Goal: Task Accomplishment & Management: Complete application form

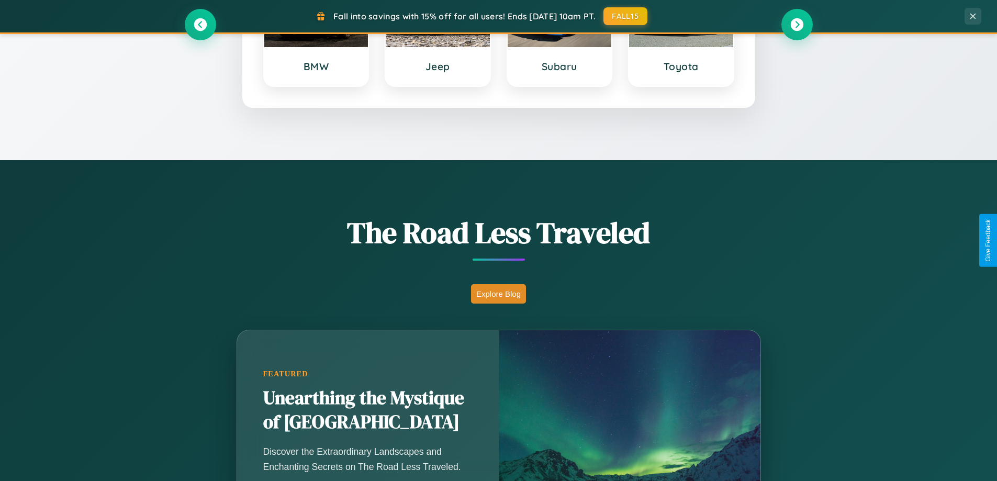
scroll to position [720, 0]
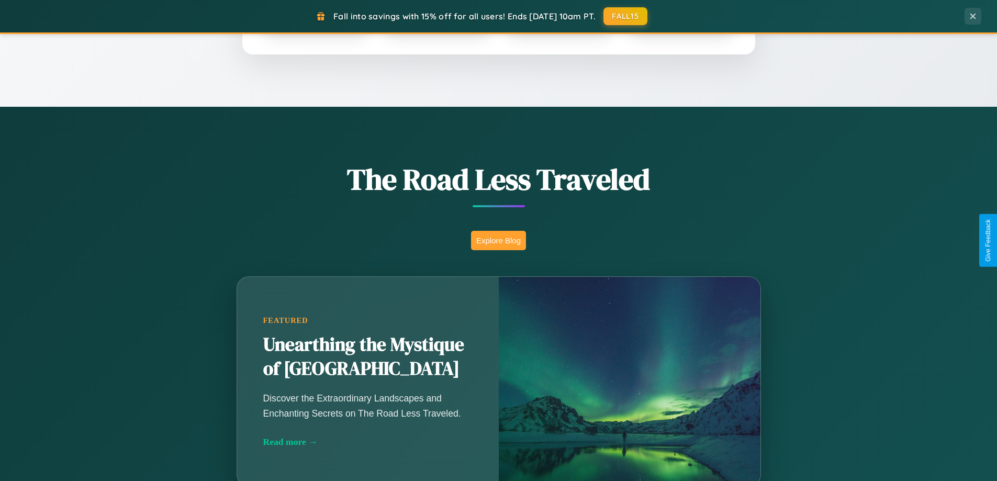
click at [498, 240] on button "Explore Blog" at bounding box center [498, 240] width 55 height 19
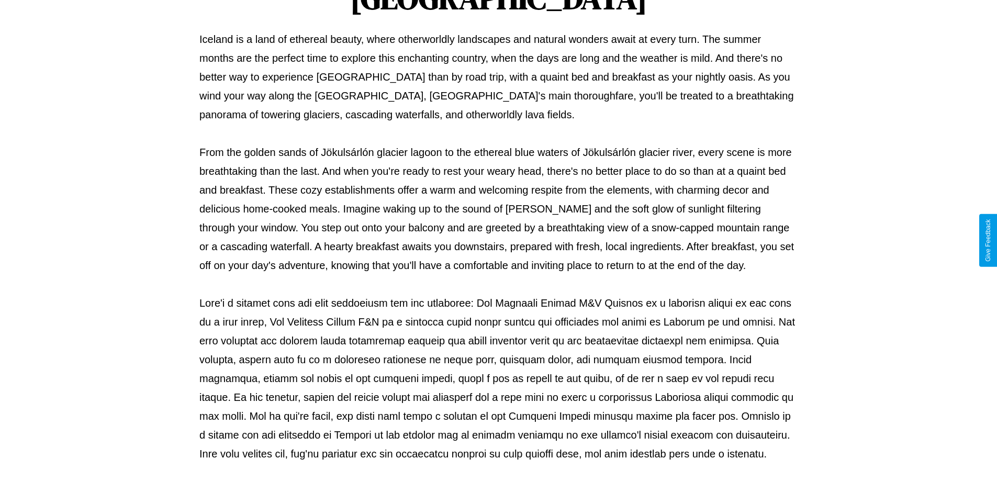
scroll to position [339, 0]
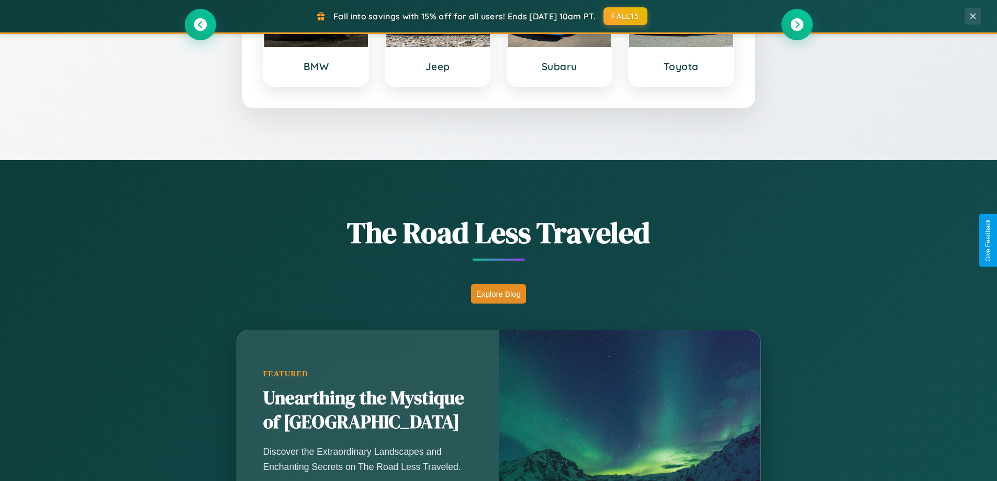
scroll to position [451, 0]
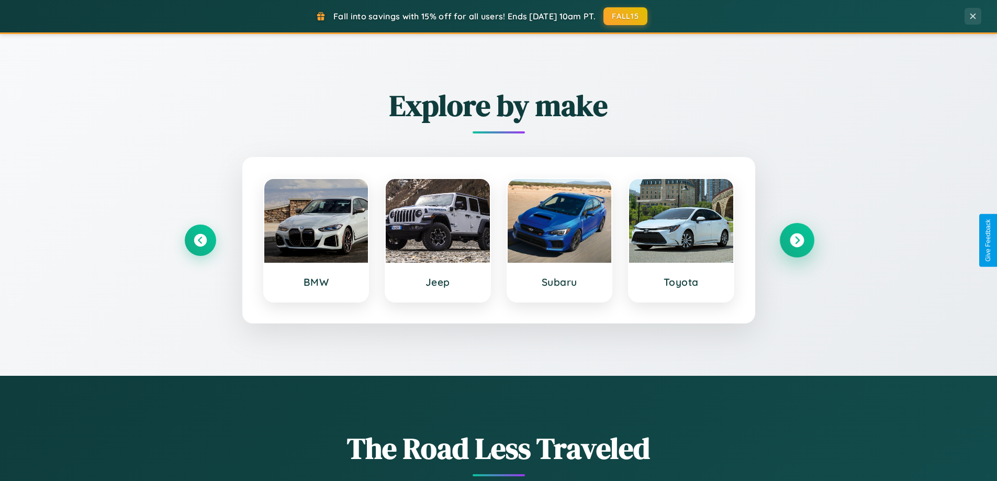
click at [797, 240] on icon at bounding box center [797, 240] width 14 height 14
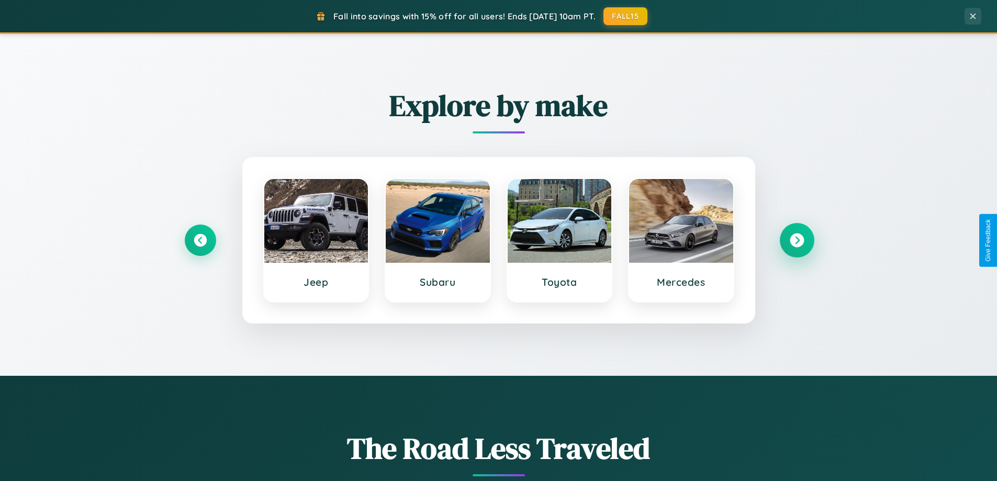
click at [797, 240] on icon at bounding box center [797, 240] width 14 height 14
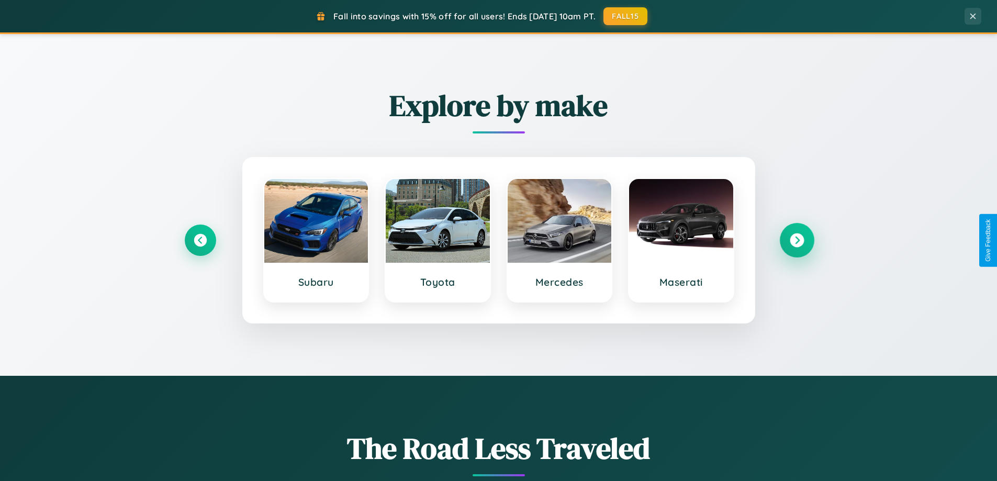
click at [797, 240] on icon at bounding box center [797, 240] width 14 height 14
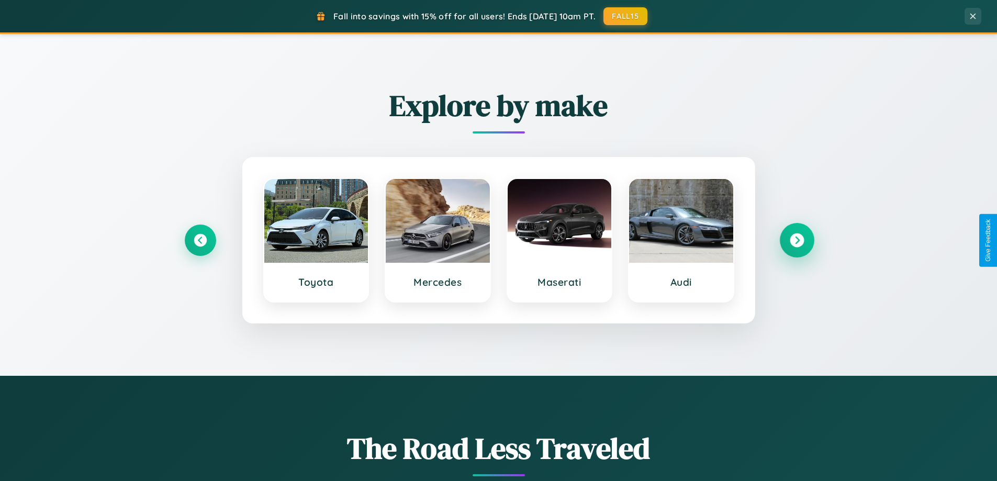
click at [797, 240] on icon at bounding box center [797, 240] width 14 height 14
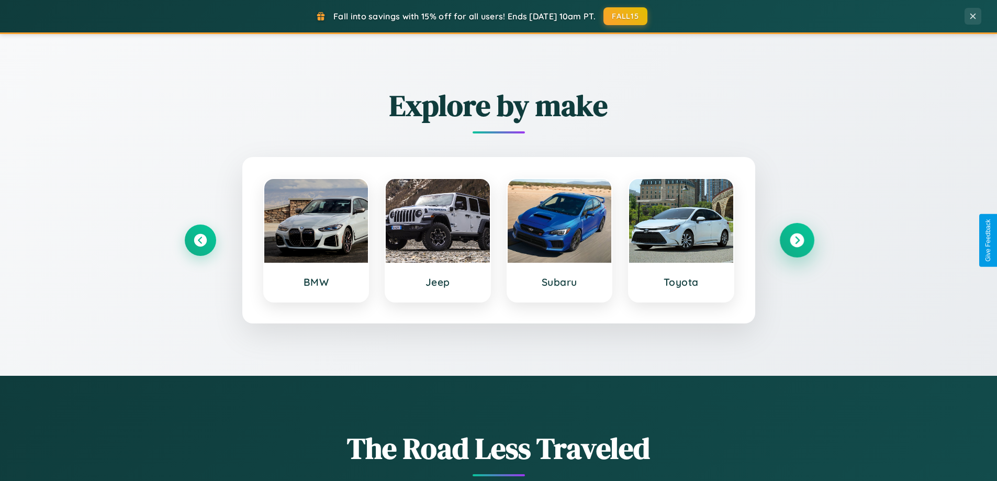
click at [797, 240] on icon at bounding box center [797, 240] width 14 height 14
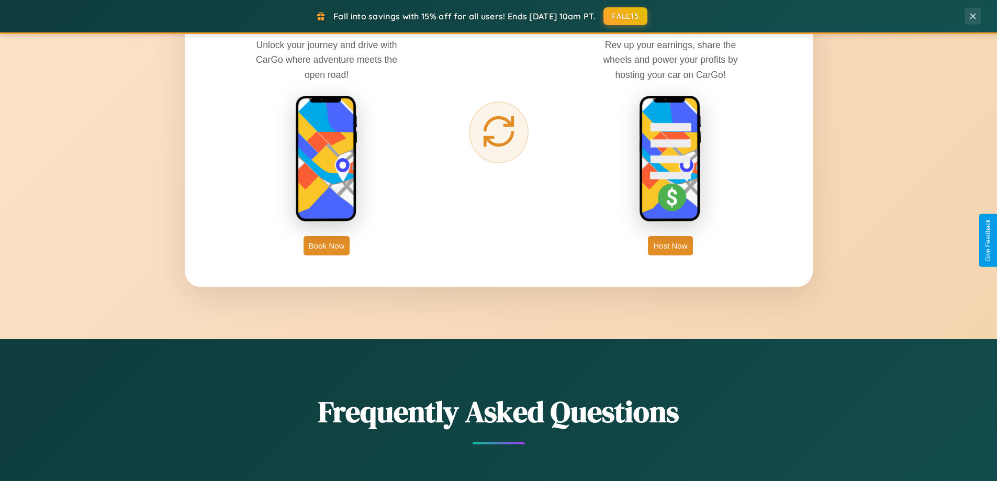
scroll to position [1682, 0]
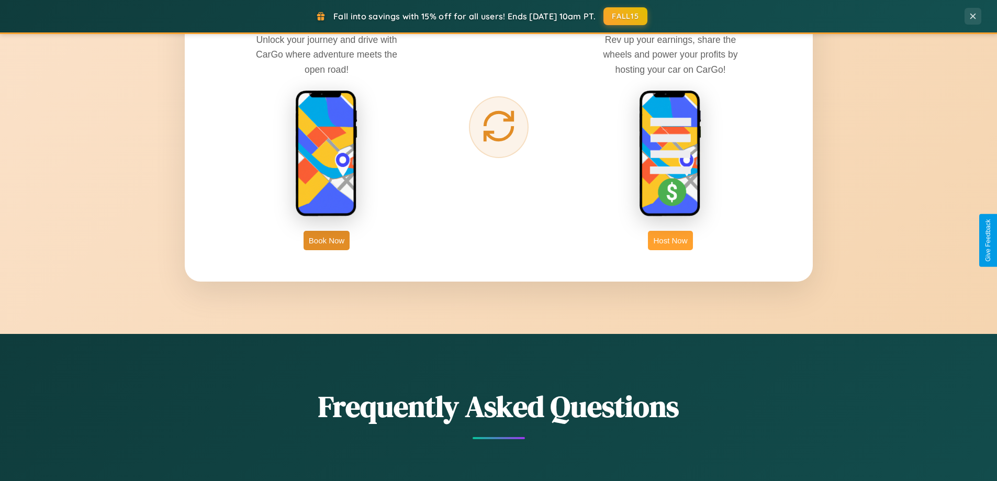
click at [671, 240] on button "Host Now" at bounding box center [670, 240] width 44 height 19
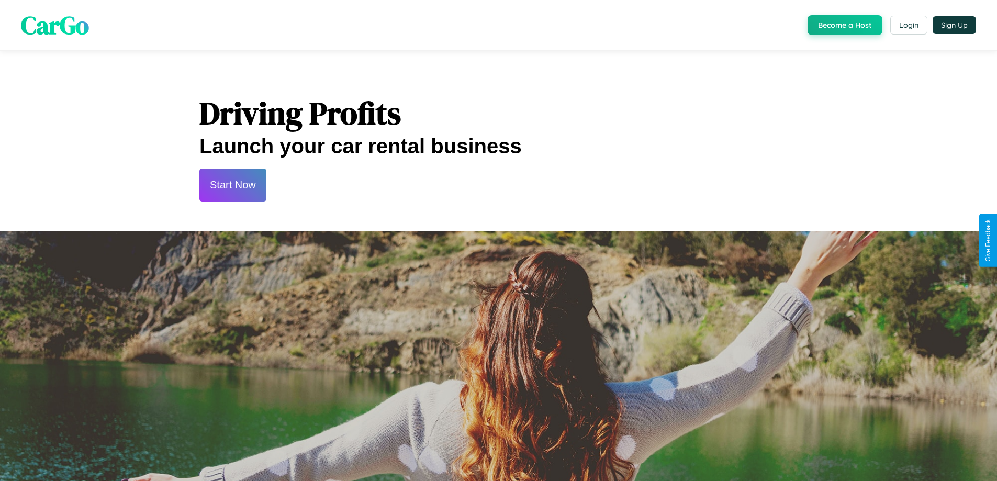
click at [232, 185] on button "Start Now" at bounding box center [232, 185] width 67 height 33
